Goal: Transaction & Acquisition: Register for event/course

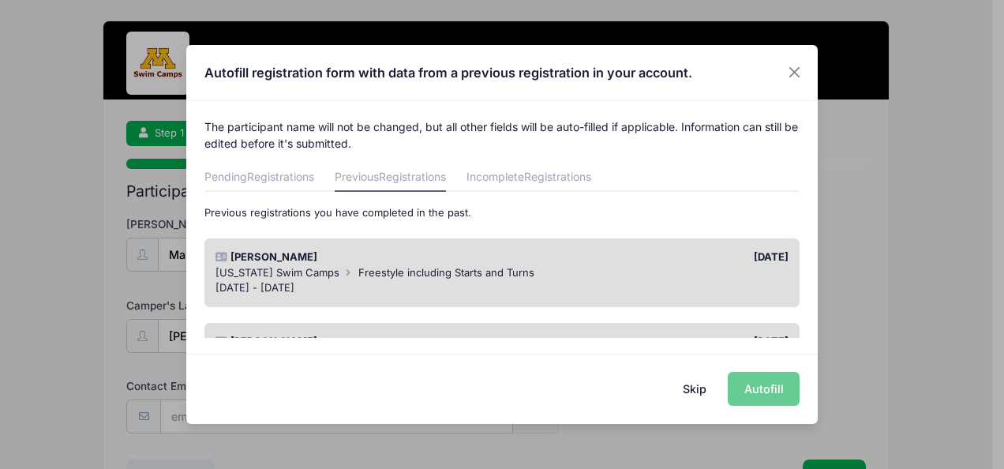
click at [294, 268] on span "[US_STATE] Swim Camps" at bounding box center [278, 272] width 124 height 13
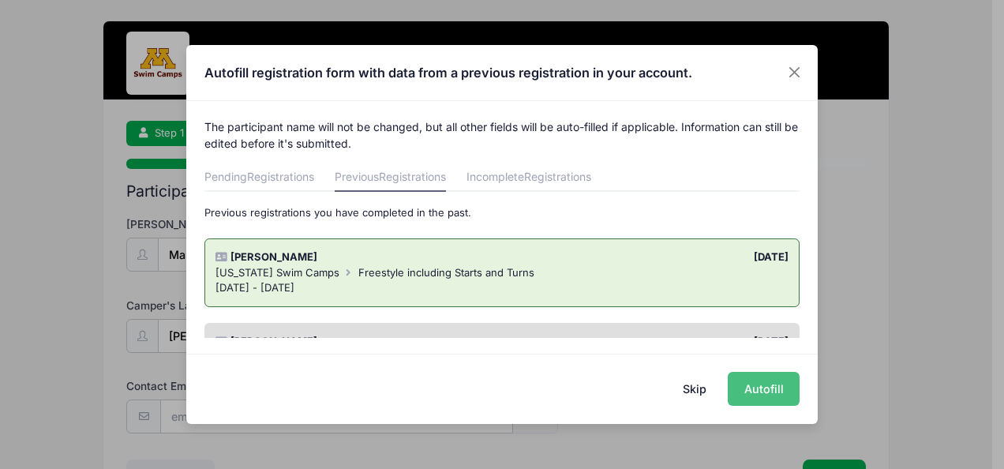
click at [763, 385] on button "Autofill" at bounding box center [764, 389] width 72 height 34
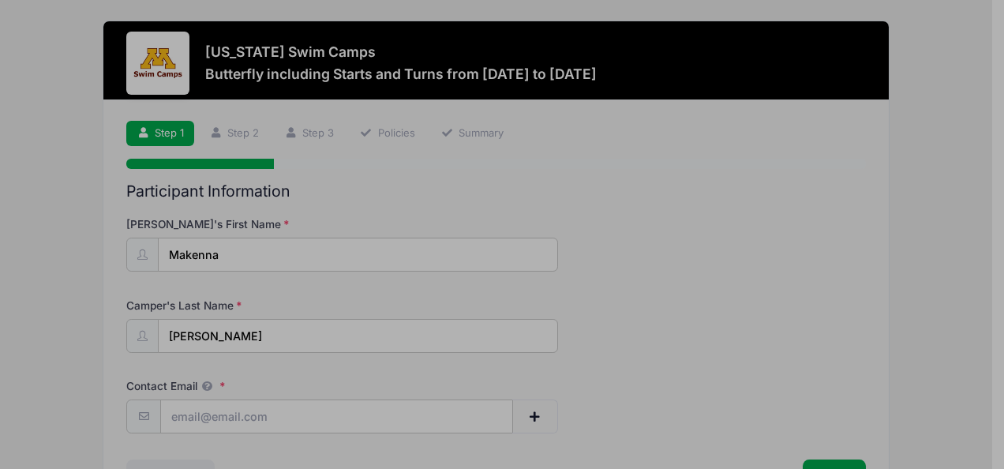
type input "[EMAIL_ADDRESS][DOMAIN_NAME]"
type input "[DATE]"
type input "12"
select select "[DEMOGRAPHIC_DATA]"
type input "[PERSON_NAME]"
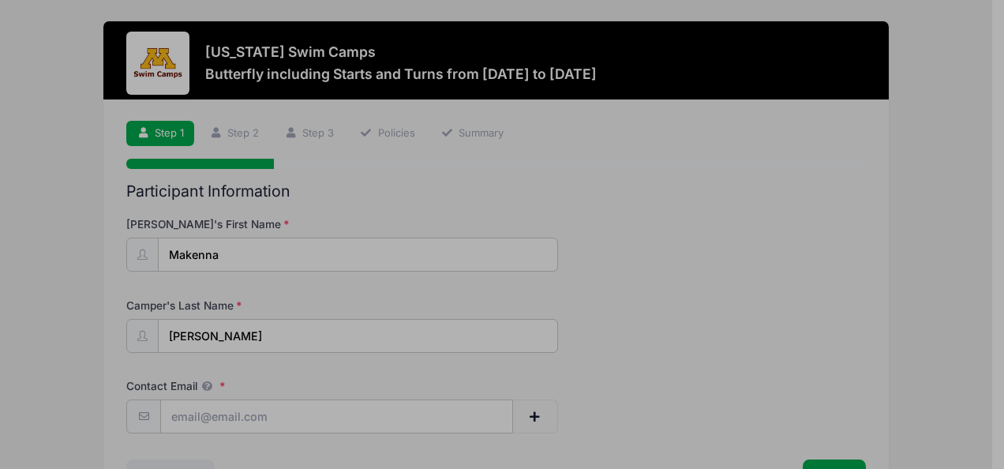
type input "3034959232"
type input "[STREET_ADDRESS]"
type input "[GEOGRAPHIC_DATA]"
select select "MN"
type input "55311"
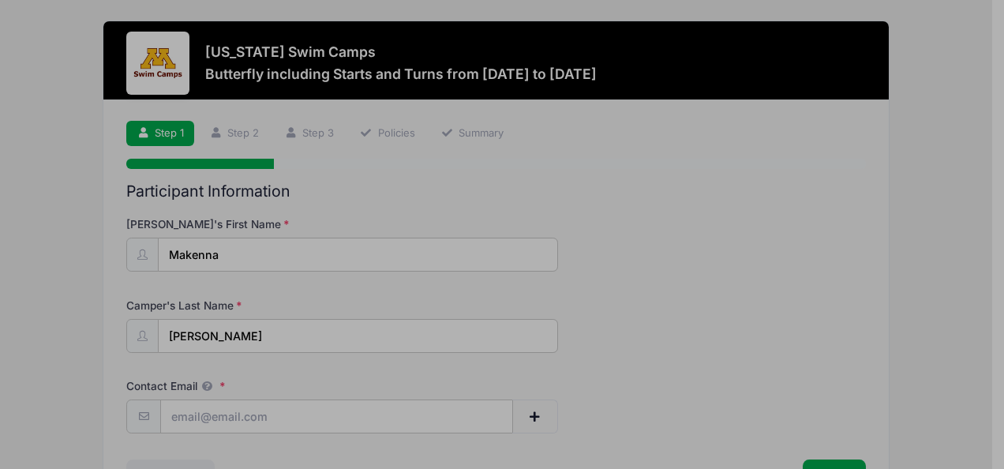
type input "[PERSON_NAME]"
type input "7652091967"
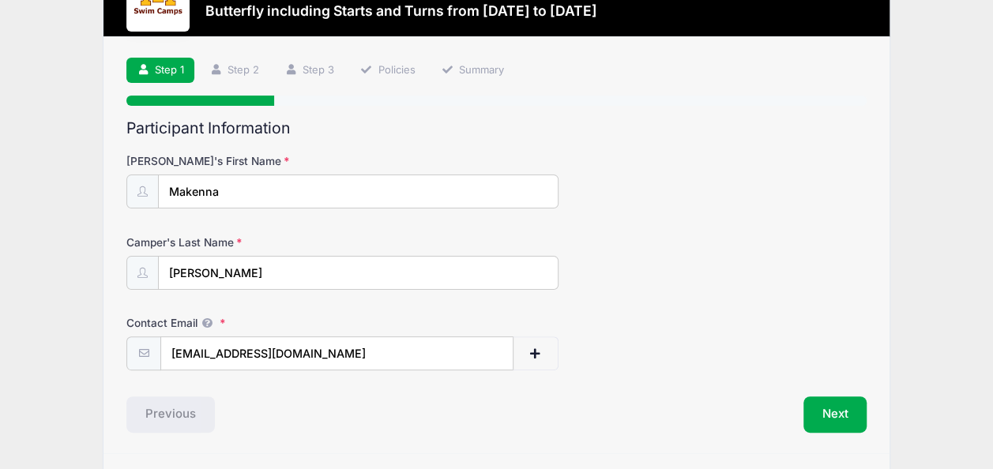
scroll to position [74, 0]
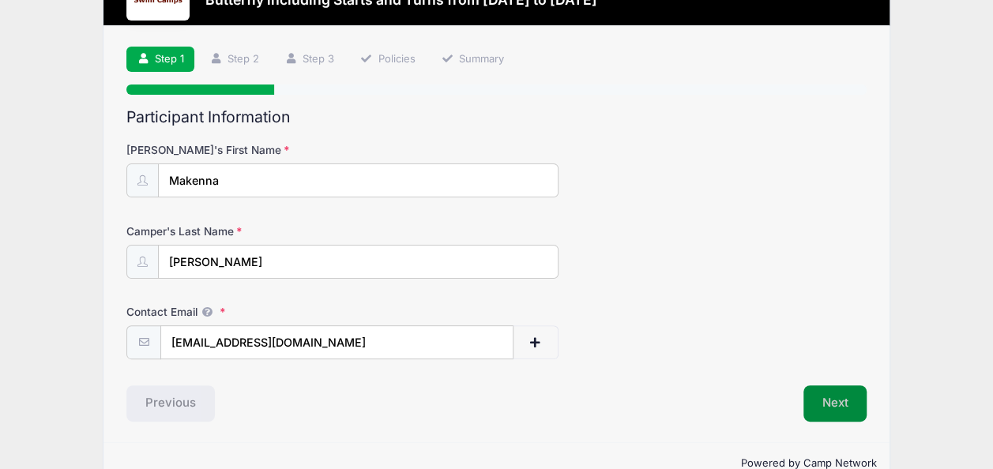
click at [829, 403] on button "Next" at bounding box center [835, 403] width 64 height 36
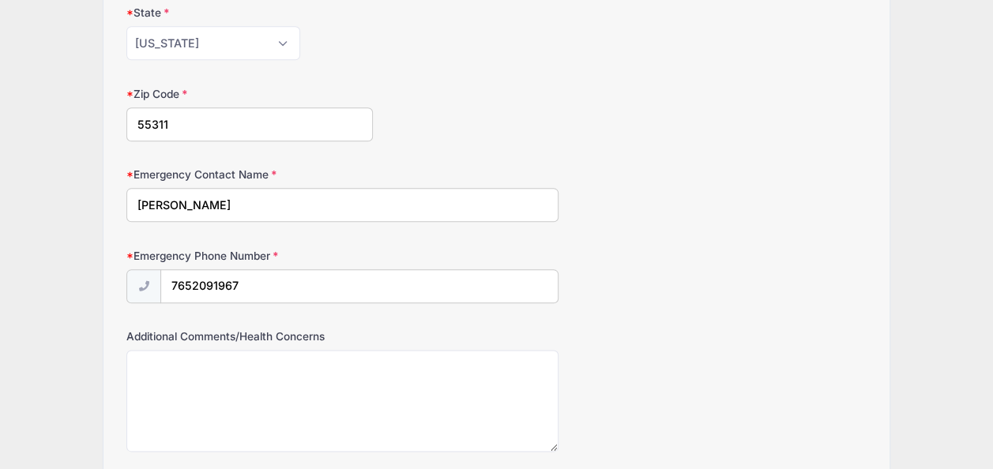
scroll to position [898, 0]
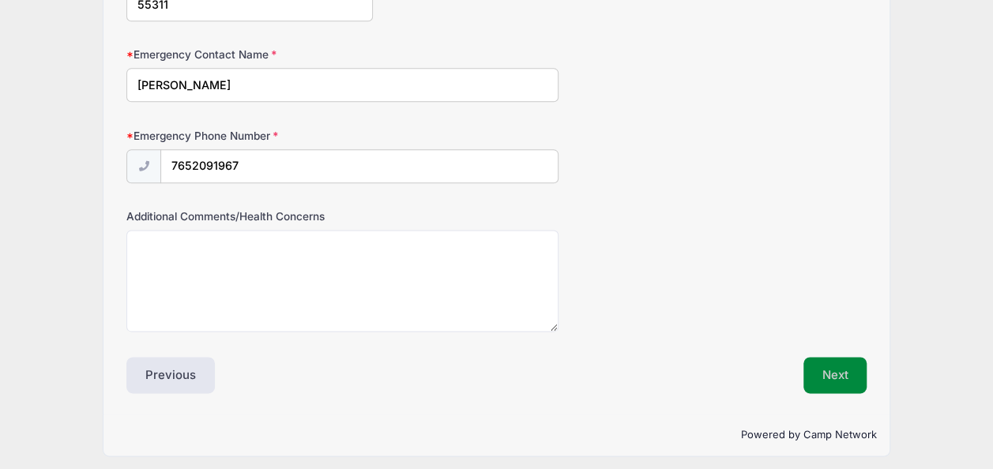
click at [841, 376] on button "Next" at bounding box center [835, 375] width 64 height 36
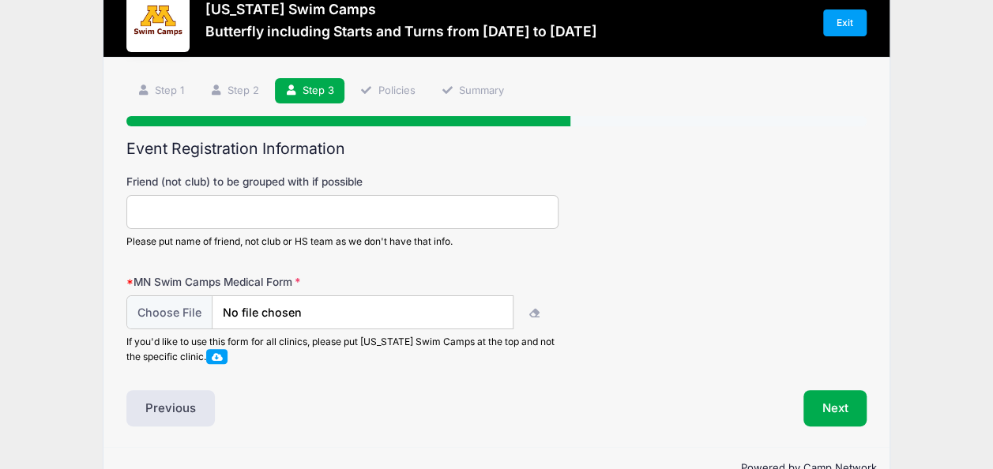
scroll to position [45, 0]
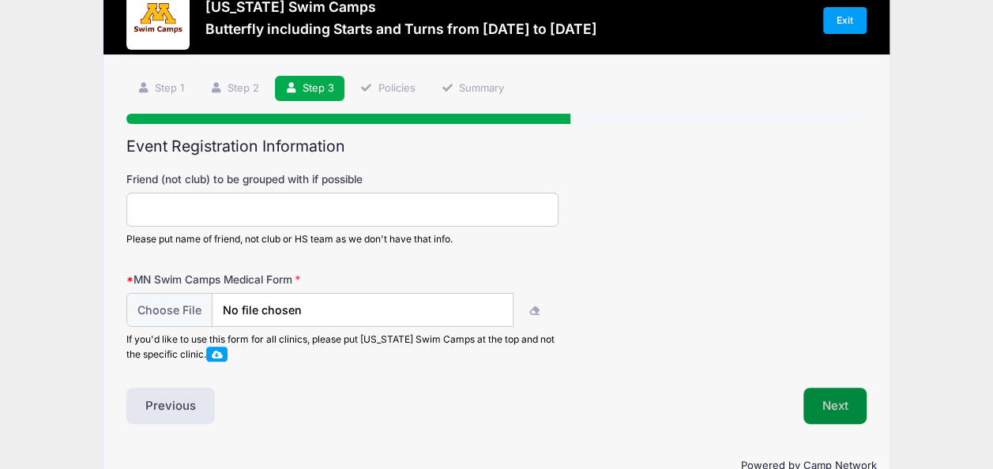
click at [850, 406] on button "Next" at bounding box center [835, 406] width 64 height 36
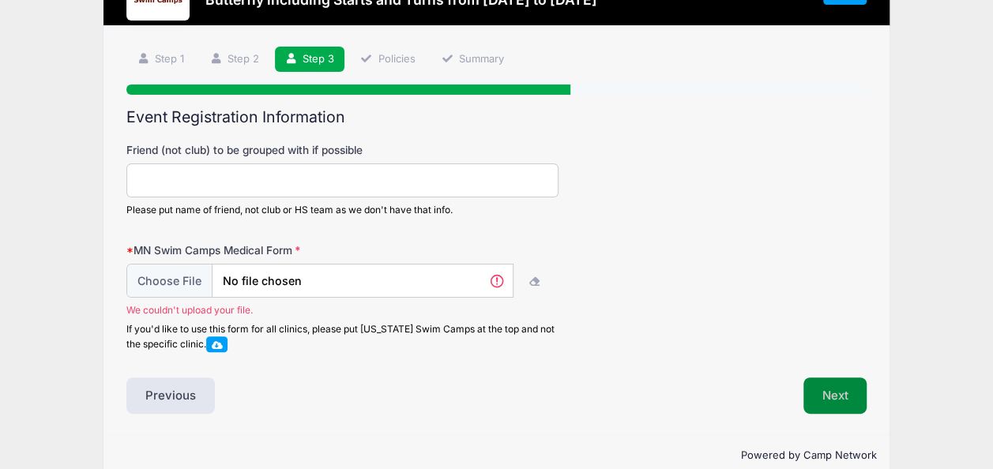
scroll to position [0, 0]
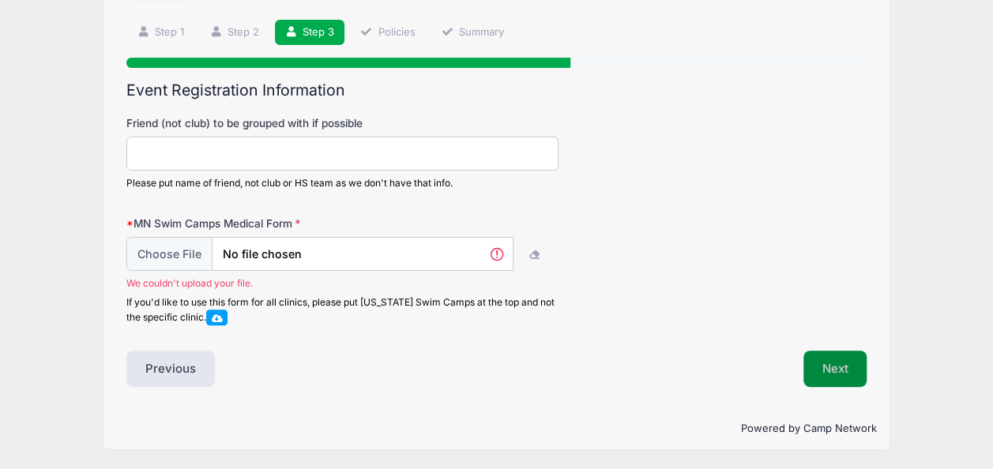
type input "C:\fakepath\MN Swim Clinic_Medical Release Form_Makenna [PERSON_NAME].pdf"
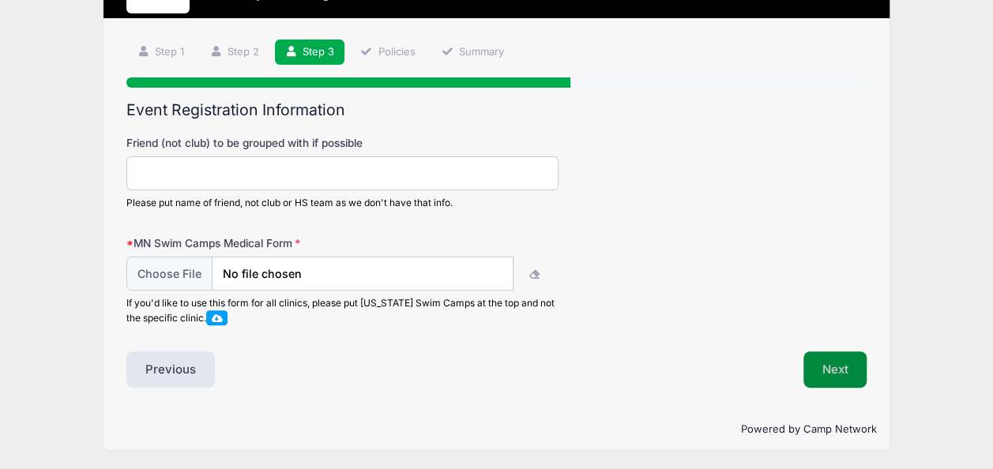
click at [843, 367] on button "Next" at bounding box center [835, 369] width 64 height 36
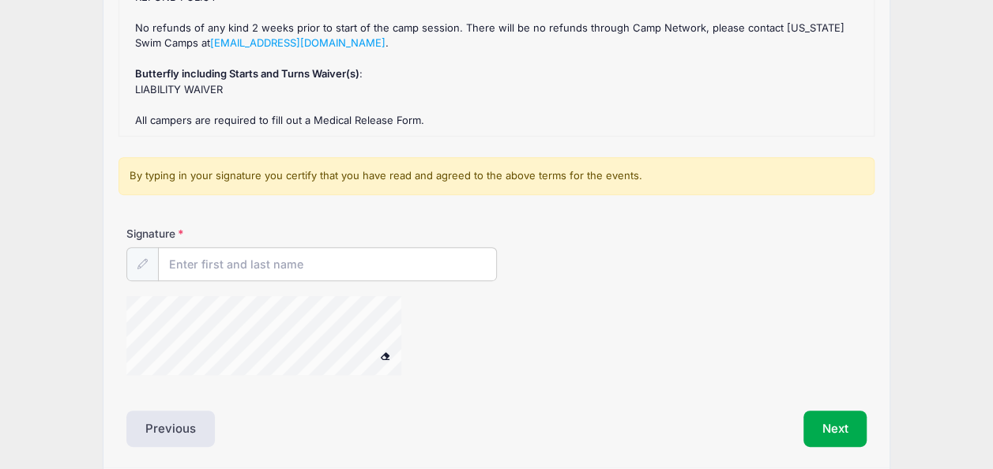
scroll to position [267, 0]
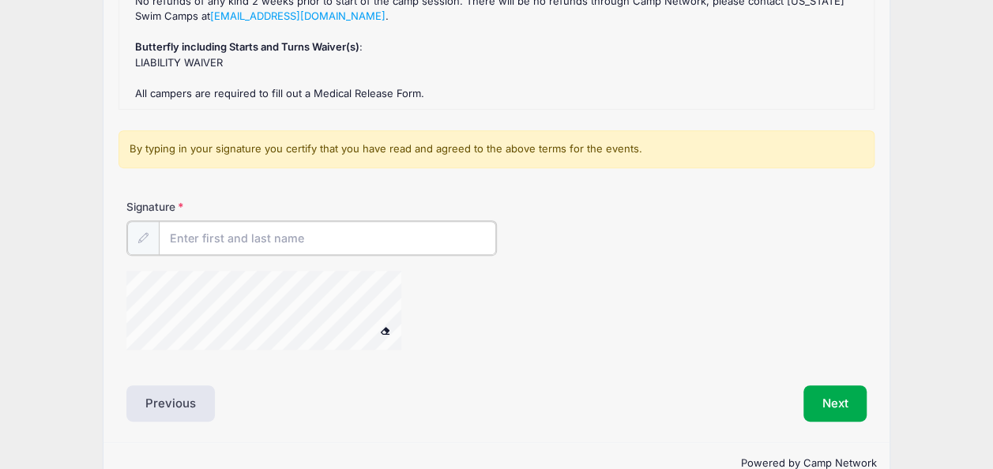
click at [276, 235] on input "Signature" at bounding box center [327, 238] width 337 height 34
type input "[PERSON_NAME]"
click at [450, 333] on div at bounding box center [373, 311] width 494 height 84
click at [829, 398] on button "Next" at bounding box center [835, 402] width 64 height 36
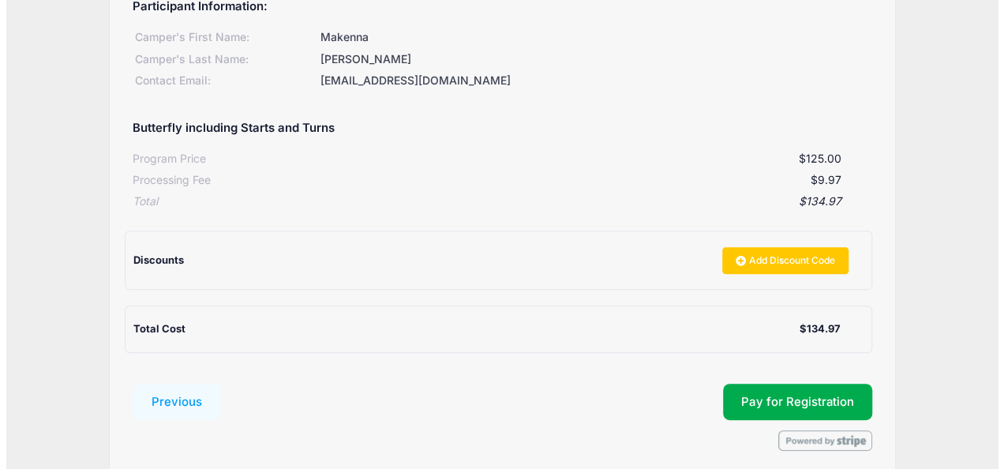
scroll to position [222, 0]
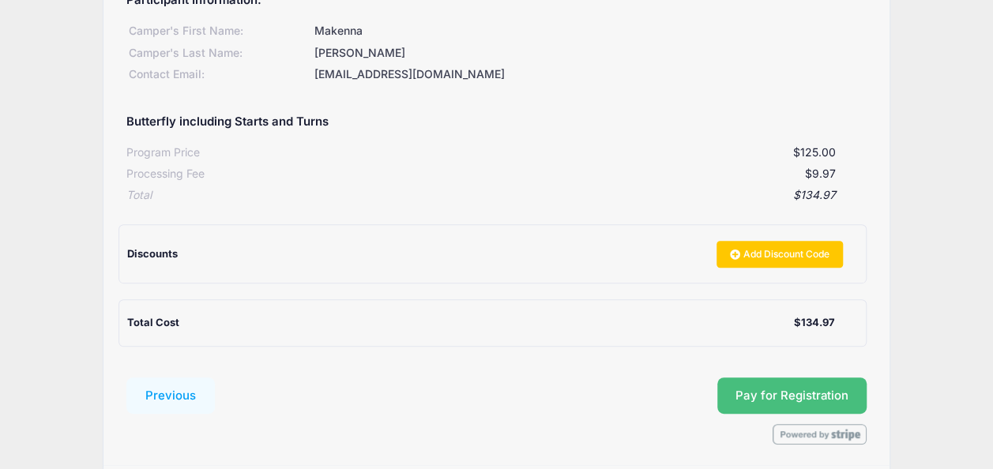
click at [804, 388] on button "Pay for Registration" at bounding box center [792, 395] width 150 height 36
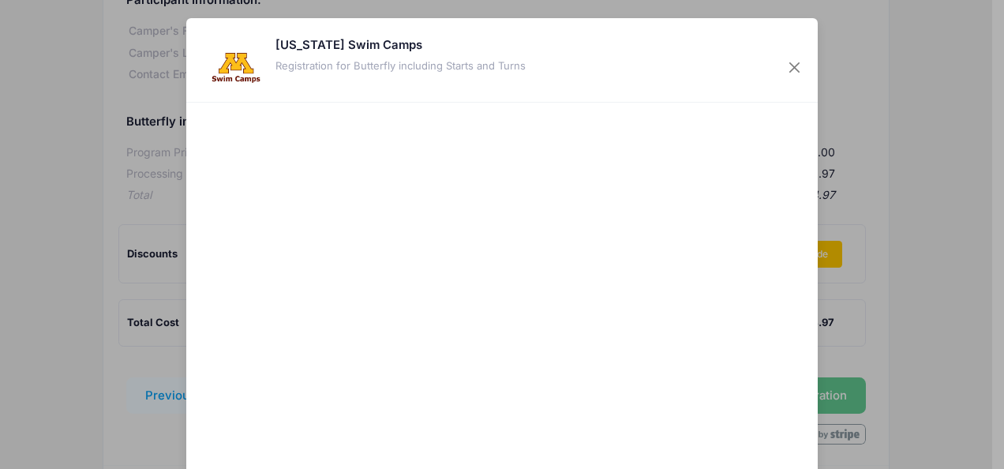
click at [533, 406] on div at bounding box center [655, 318] width 291 height 415
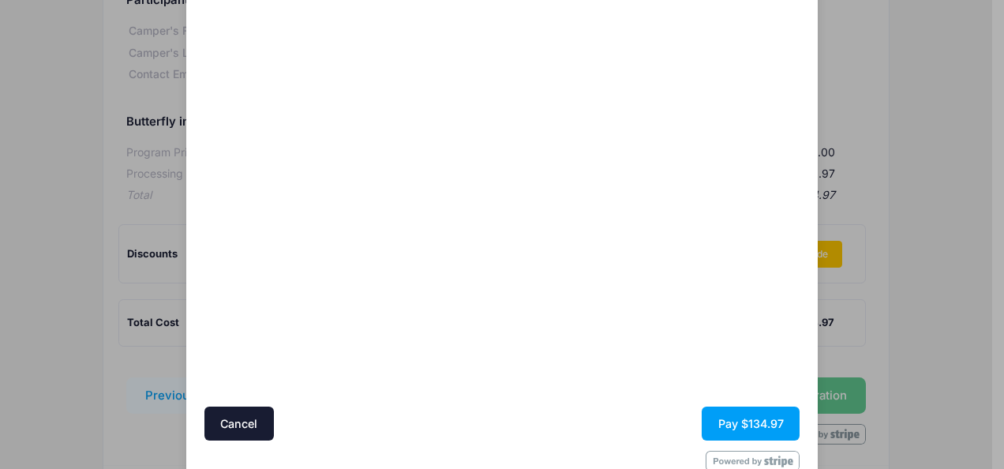
scroll to position [133, 0]
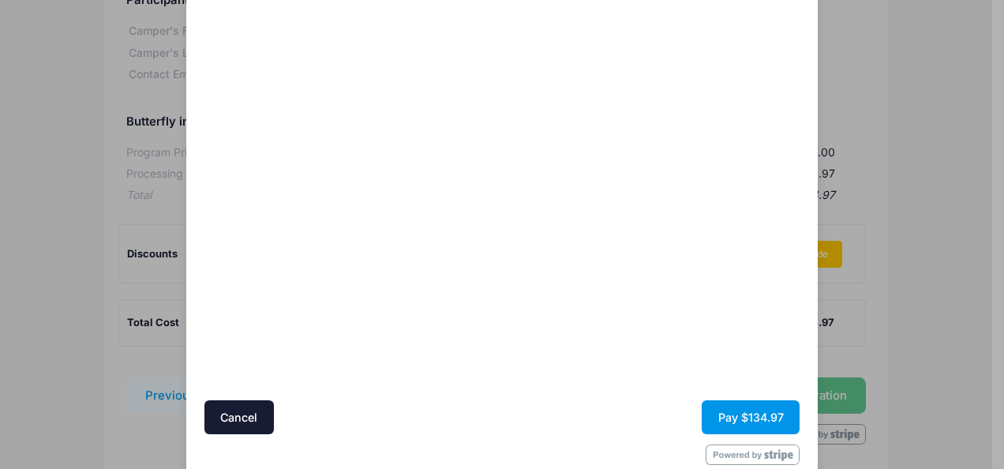
click at [755, 423] on button "Pay $134.97" at bounding box center [751, 417] width 98 height 34
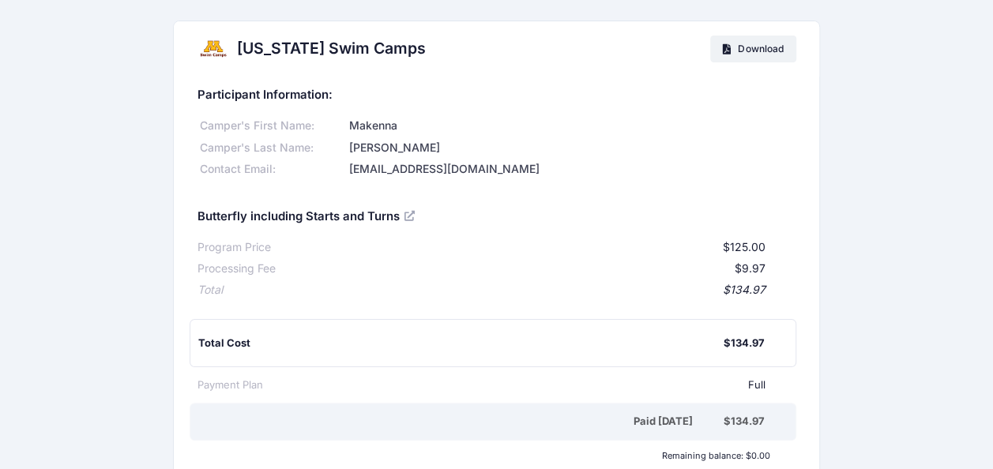
click at [376, 45] on h2 "[US_STATE] Swim Camps" at bounding box center [331, 48] width 189 height 18
